Goal: Find specific fact: Find specific fact

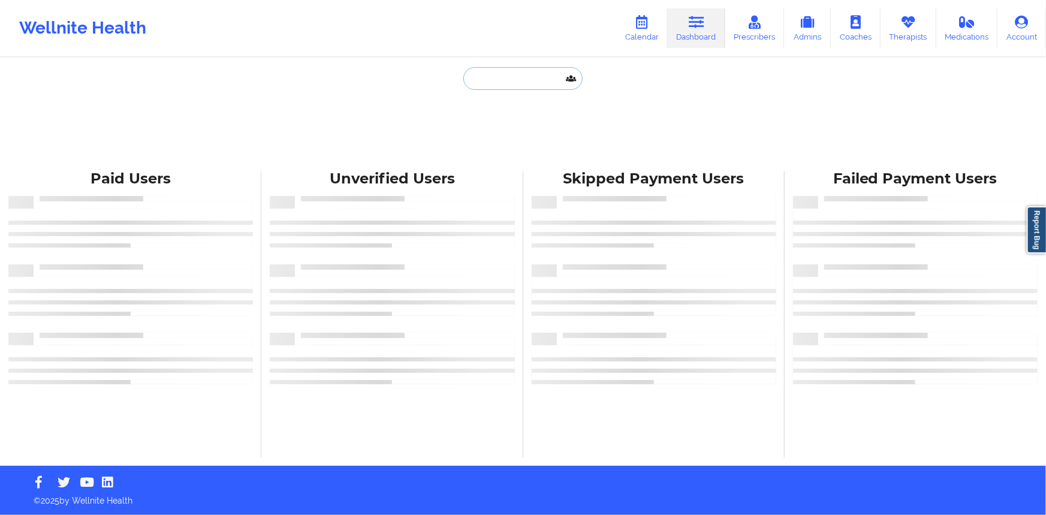
click at [527, 79] on input "text" at bounding box center [522, 78] width 119 height 23
paste input "[PERSON_NAME]"
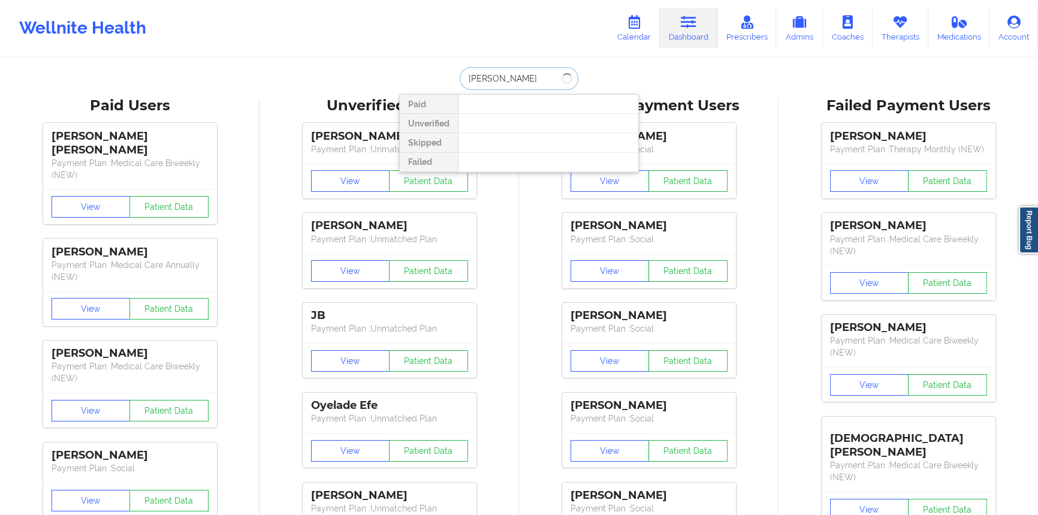
drag, startPoint x: 516, startPoint y: 80, endPoint x: 502, endPoint y: 80, distance: 13.8
click at [502, 80] on input "[PERSON_NAME]" at bounding box center [519, 78] width 119 height 23
type input "[PERSON_NAME]"
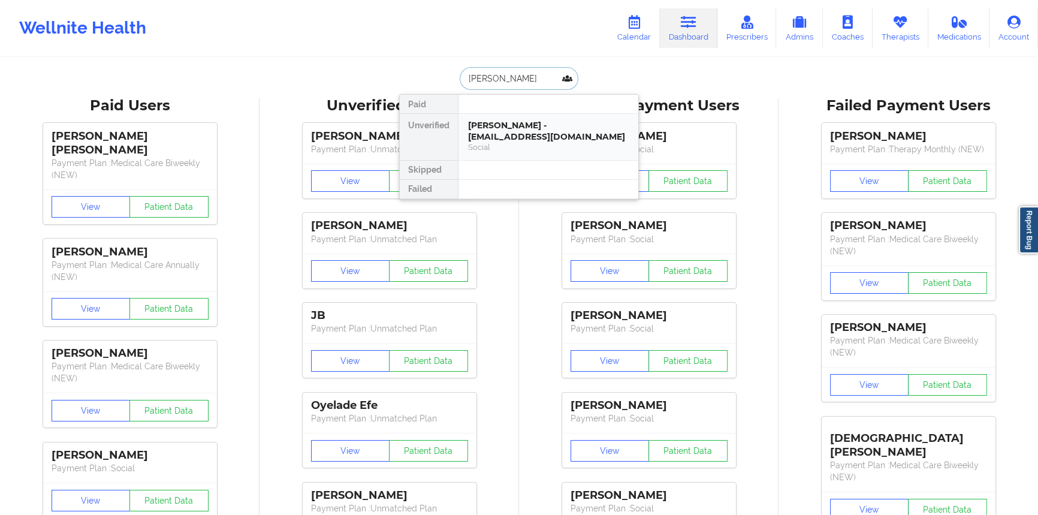
click at [510, 116] on div "[PERSON_NAME] - [EMAIL_ADDRESS][DOMAIN_NAME] Social" at bounding box center [549, 137] width 180 height 46
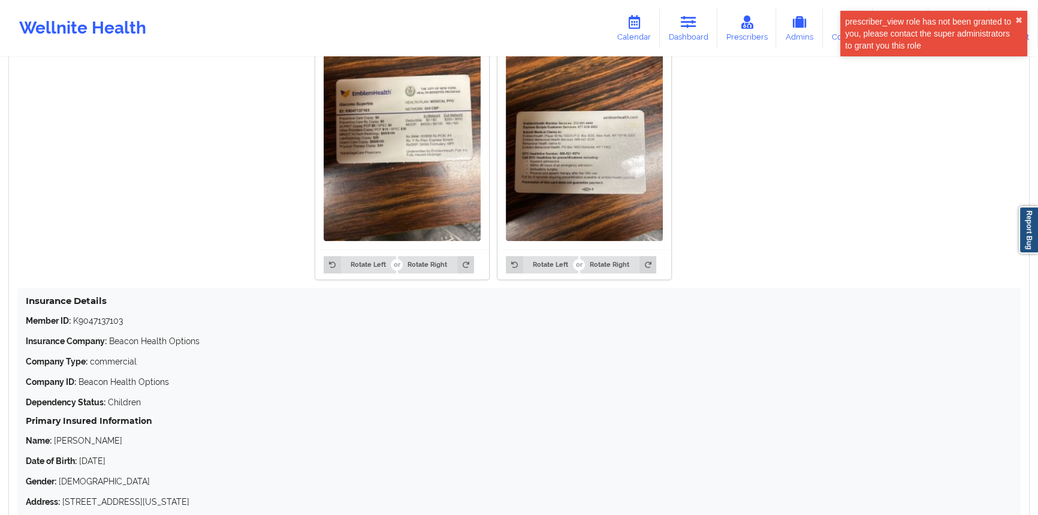
scroll to position [1028, 0]
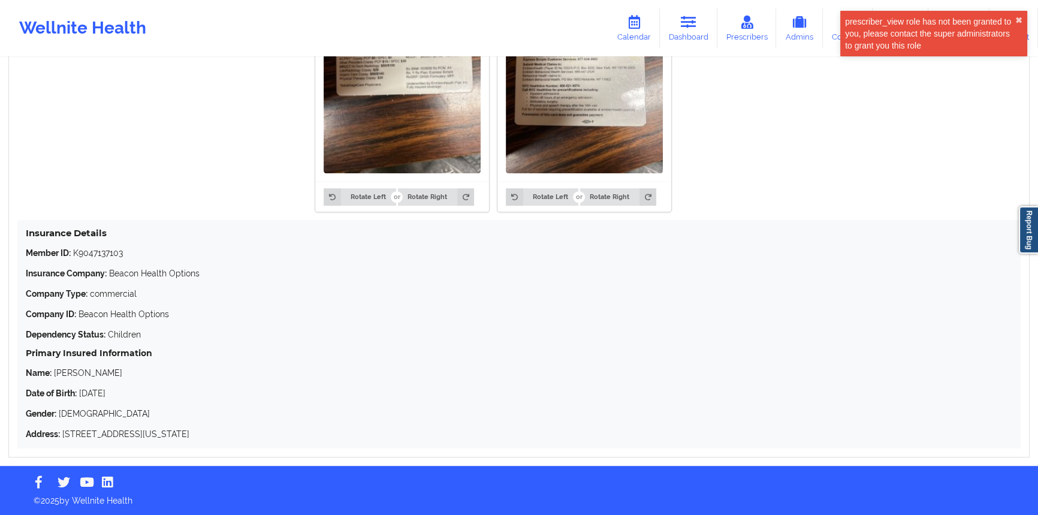
click at [86, 247] on p "Member ID: K9047137103" at bounding box center [519, 253] width 987 height 12
copy p "K9047137103"
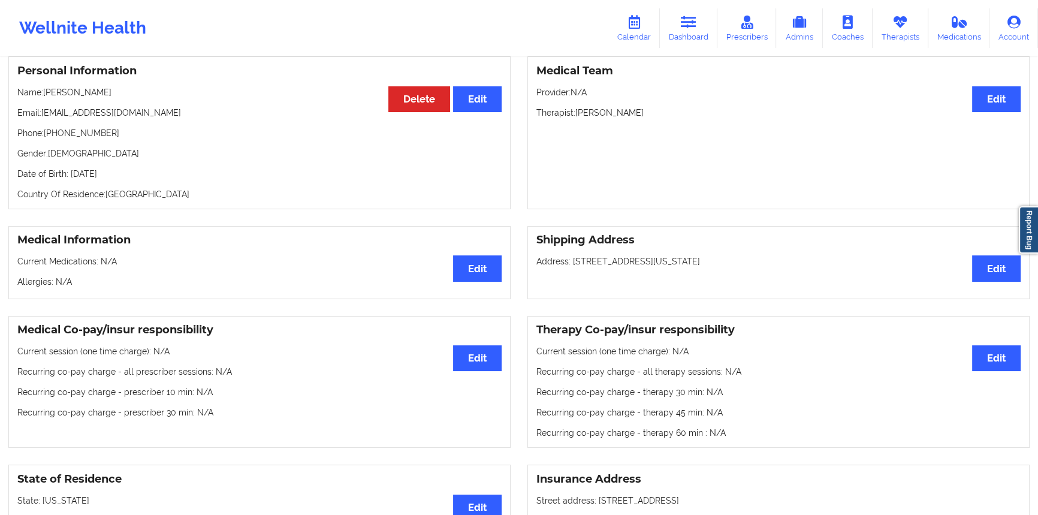
scroll to position [0, 0]
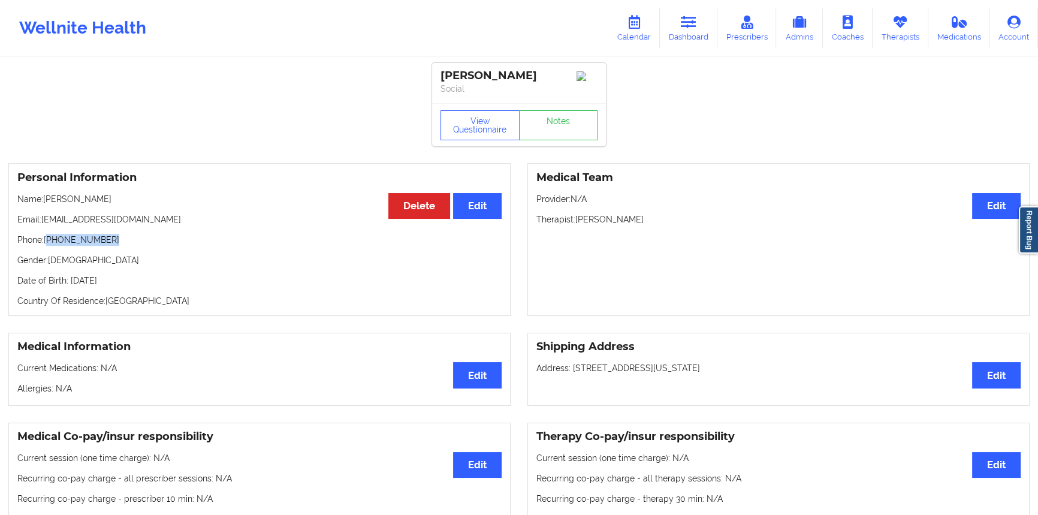
drag, startPoint x: 123, startPoint y: 243, endPoint x: 48, endPoint y: 243, distance: 75.5
click at [48, 243] on p "Phone: [PHONE_NUMBER]" at bounding box center [259, 240] width 484 height 12
copy p "[PHONE_NUMBER]"
